Goal: Check status: Check status

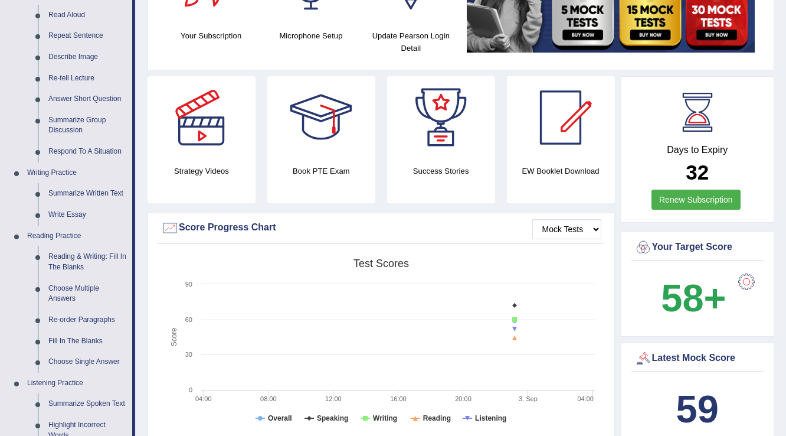
click at [145, 187] on div "Strategy Videos" at bounding box center [202, 139] width 120 height 127
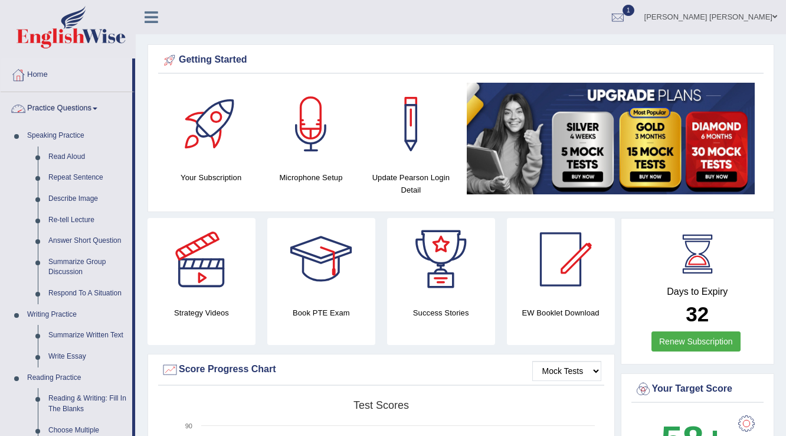
click at [97, 111] on link "Practice Questions" at bounding box center [67, 107] width 132 height 30
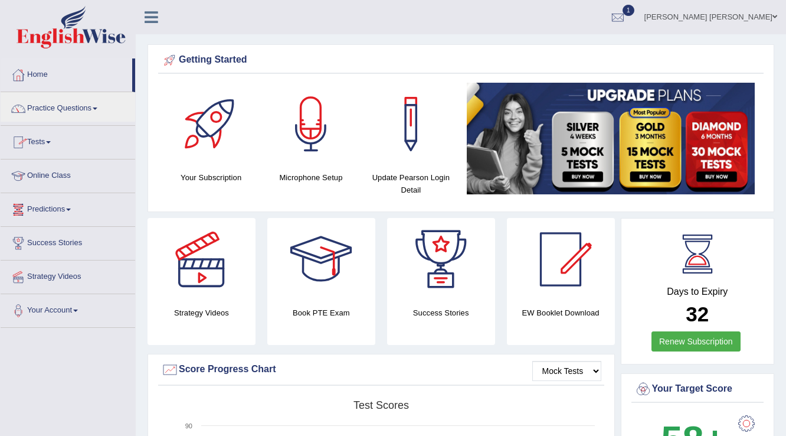
click at [50, 143] on link "Tests" at bounding box center [68, 141] width 135 height 30
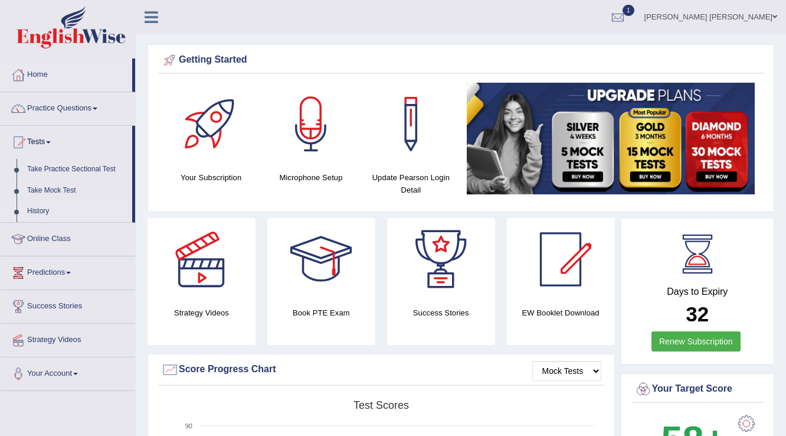
click at [47, 211] on link "History" at bounding box center [77, 211] width 110 height 21
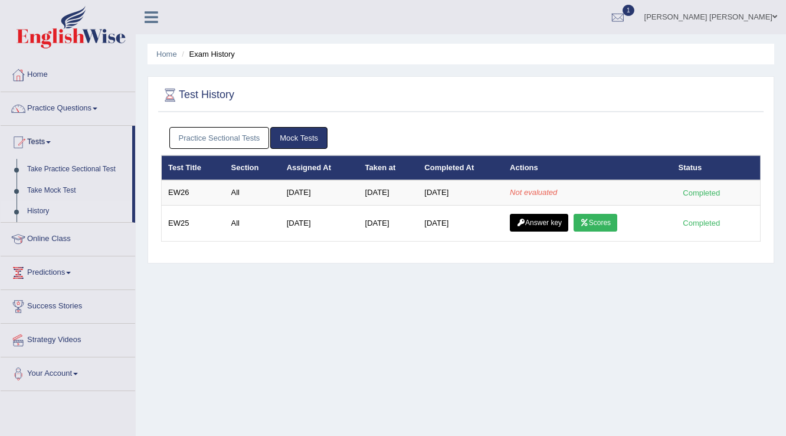
click at [190, 139] on link "Practice Sectional Tests" at bounding box center [219, 138] width 100 height 22
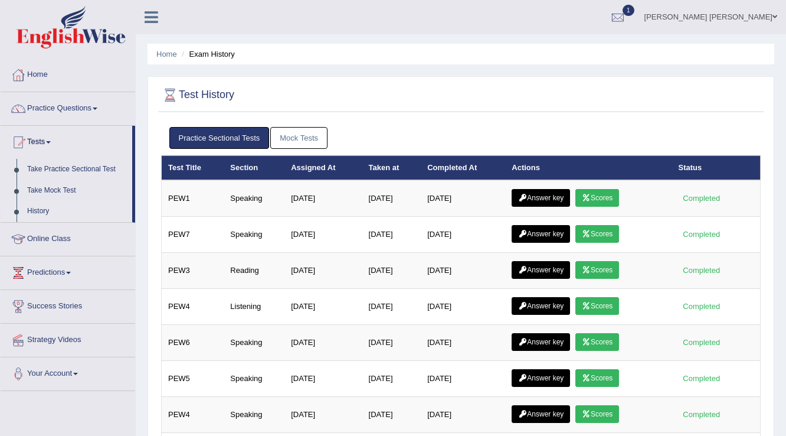
click at [283, 134] on link "Mock Tests" at bounding box center [298, 138] width 57 height 22
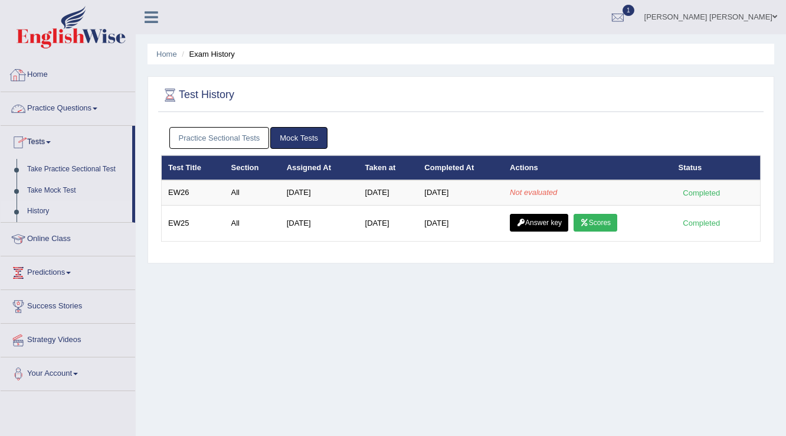
click at [33, 78] on link "Home" at bounding box center [68, 73] width 135 height 30
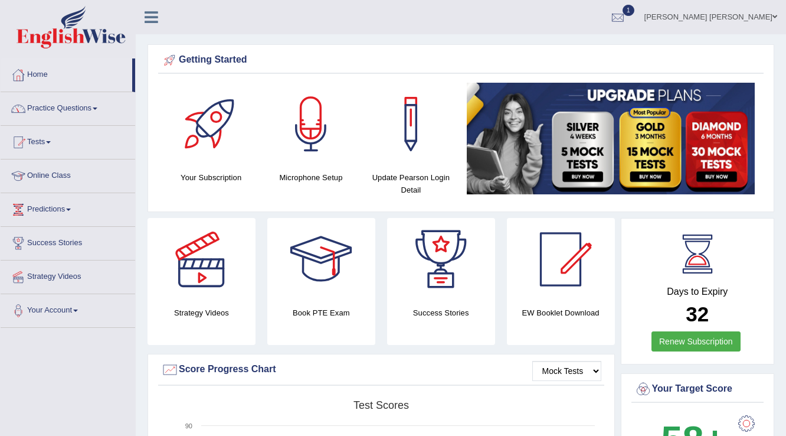
click at [627, 19] on div at bounding box center [618, 18] width 18 height 18
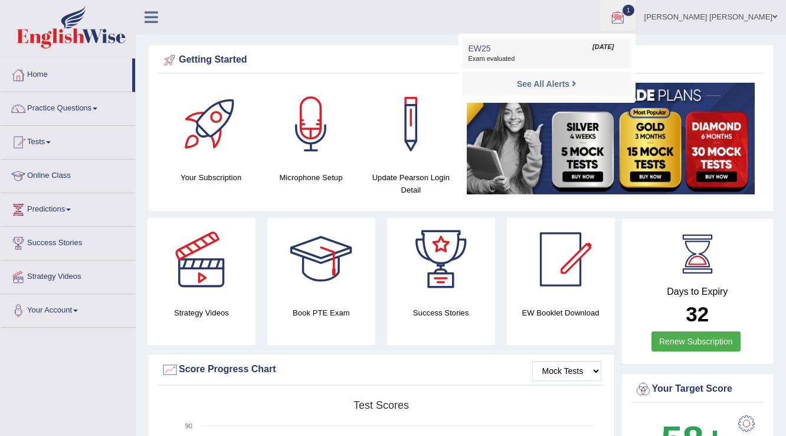
click at [598, 53] on link "EW25 Sep 3, 2025 Exam evaluated" at bounding box center [546, 53] width 163 height 25
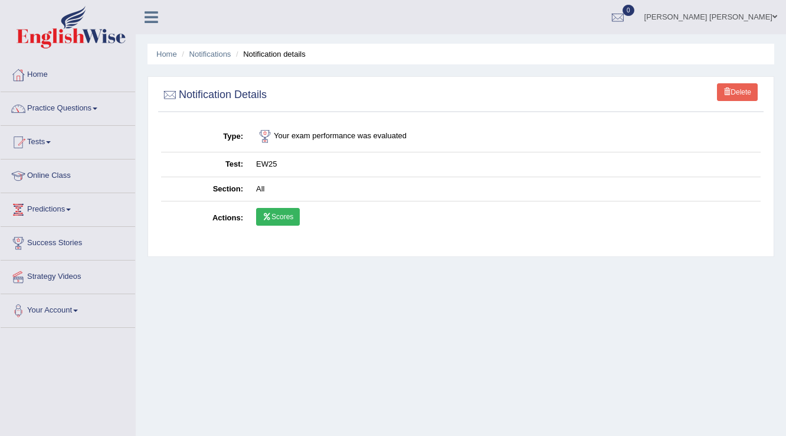
click at [293, 221] on link "Scores" at bounding box center [278, 217] width 44 height 18
